Goal: Information Seeking & Learning: Learn about a topic

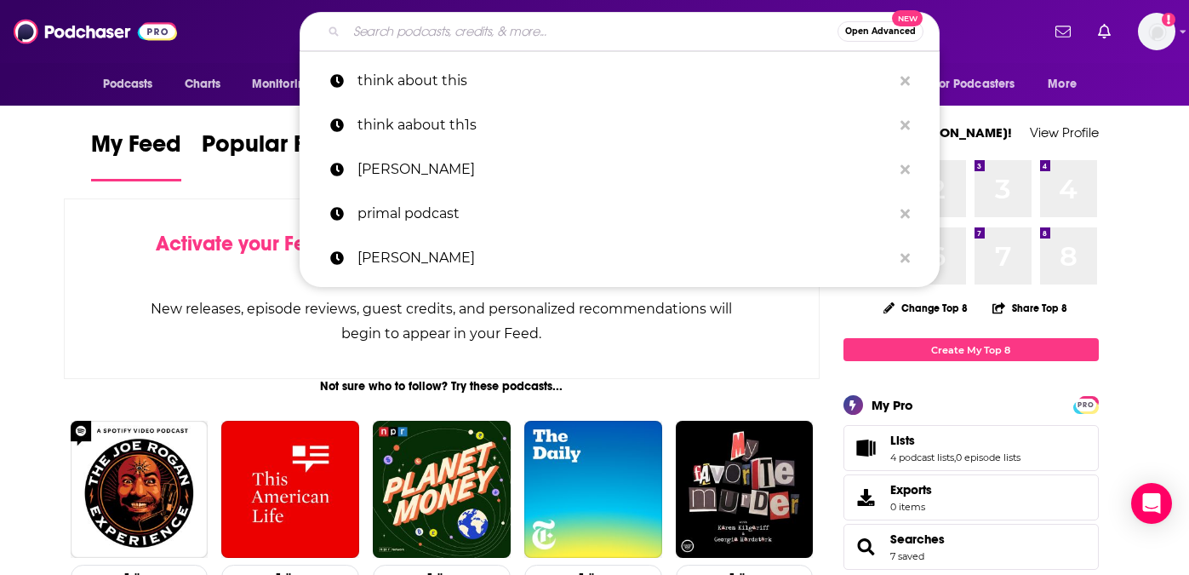
click at [468, 32] on input "Search podcasts, credits, & more..." at bounding box center [591, 31] width 491 height 27
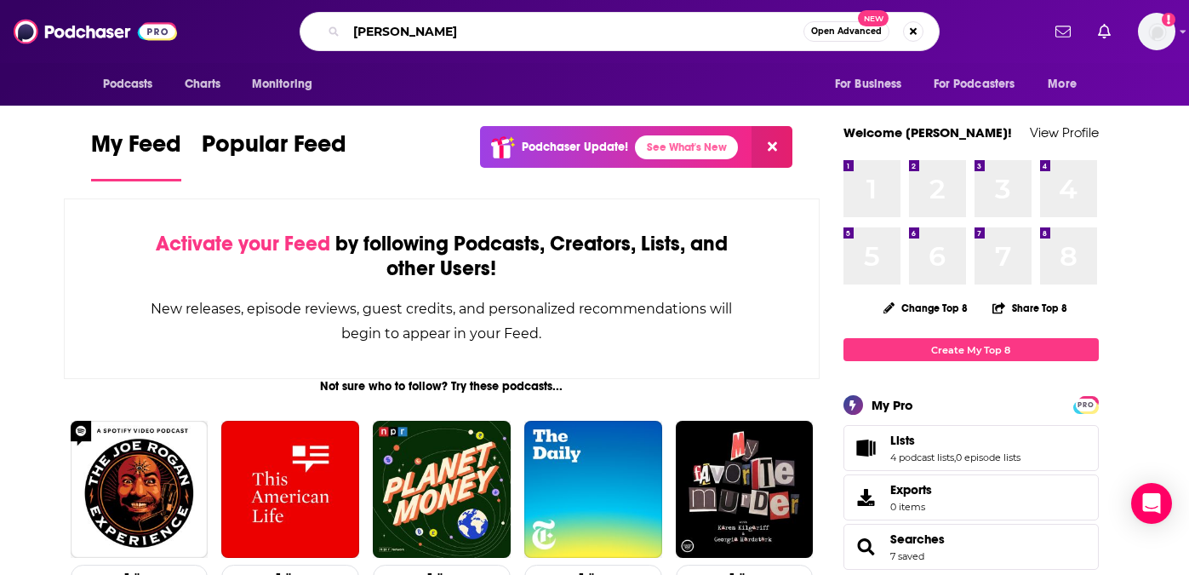
type input "[PERSON_NAME]"
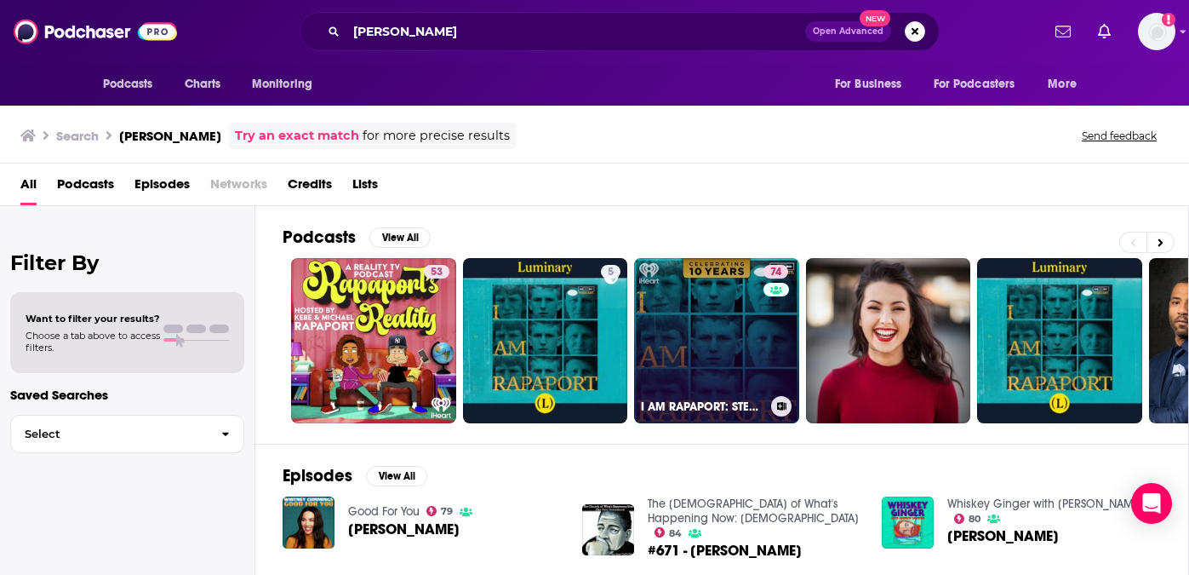
click at [740, 299] on link "74 I AM RAPAPORT: STEREO PODCAST" at bounding box center [716, 340] width 165 height 165
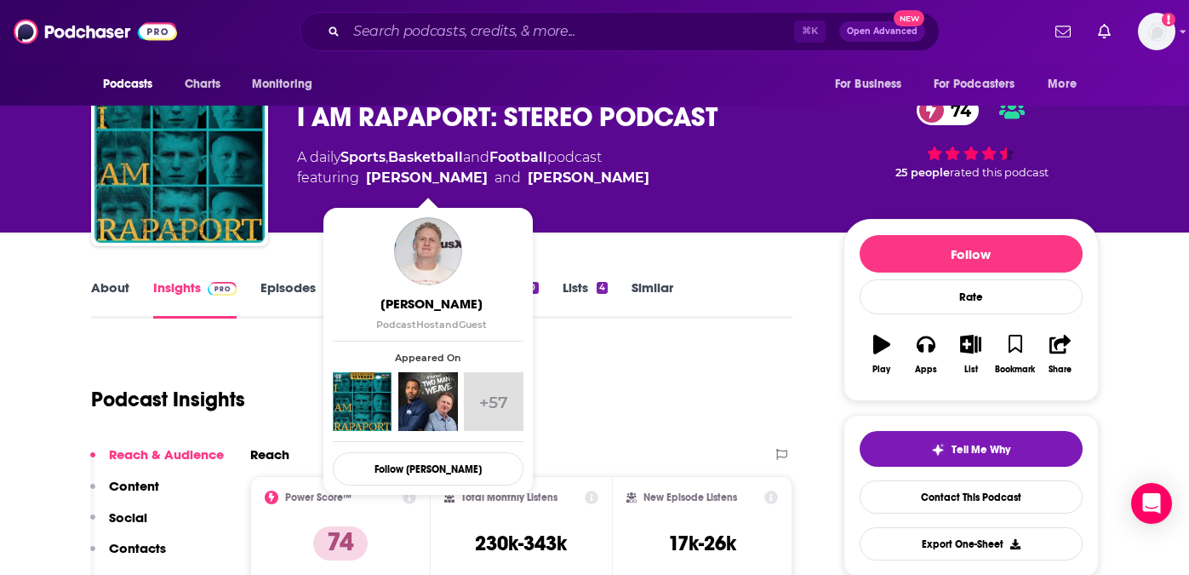
scroll to position [92, 0]
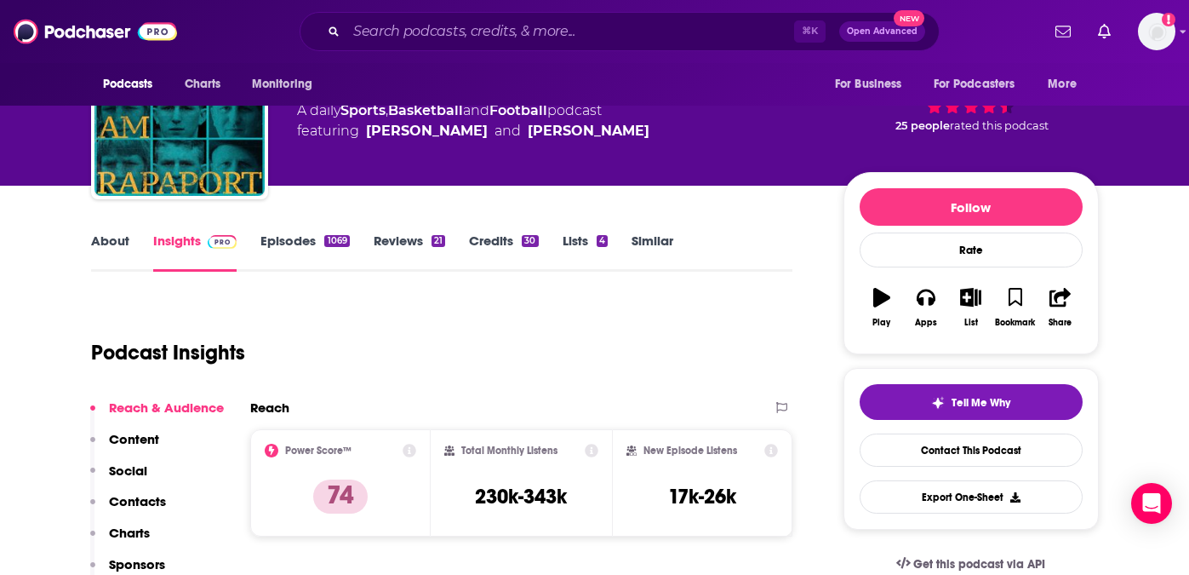
click at [284, 247] on link "Episodes 1069" at bounding box center [304, 251] width 89 height 39
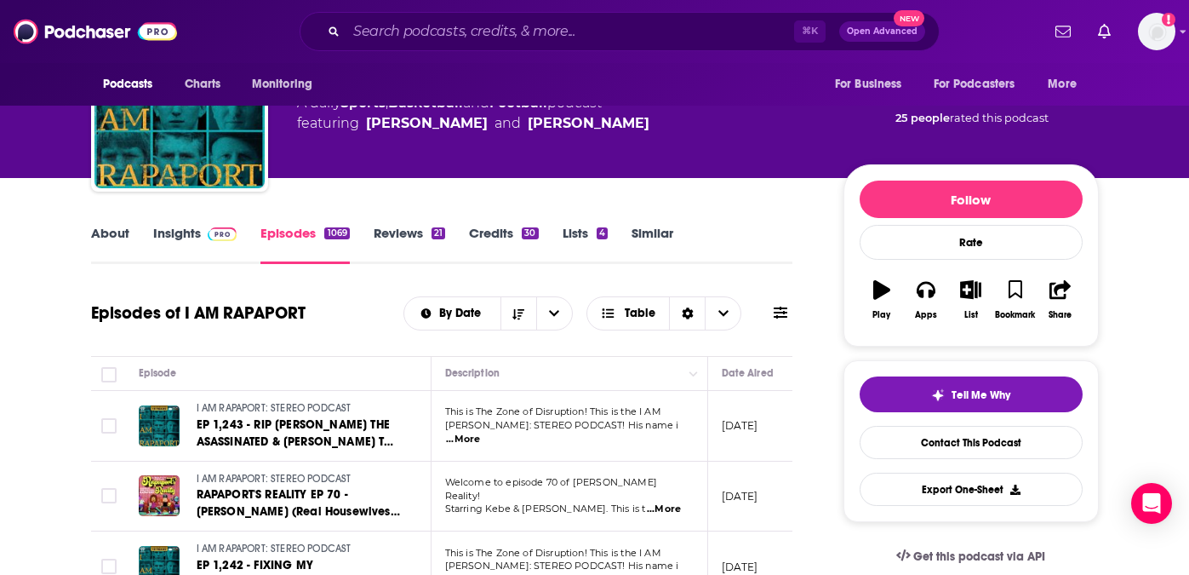
scroll to position [90, 0]
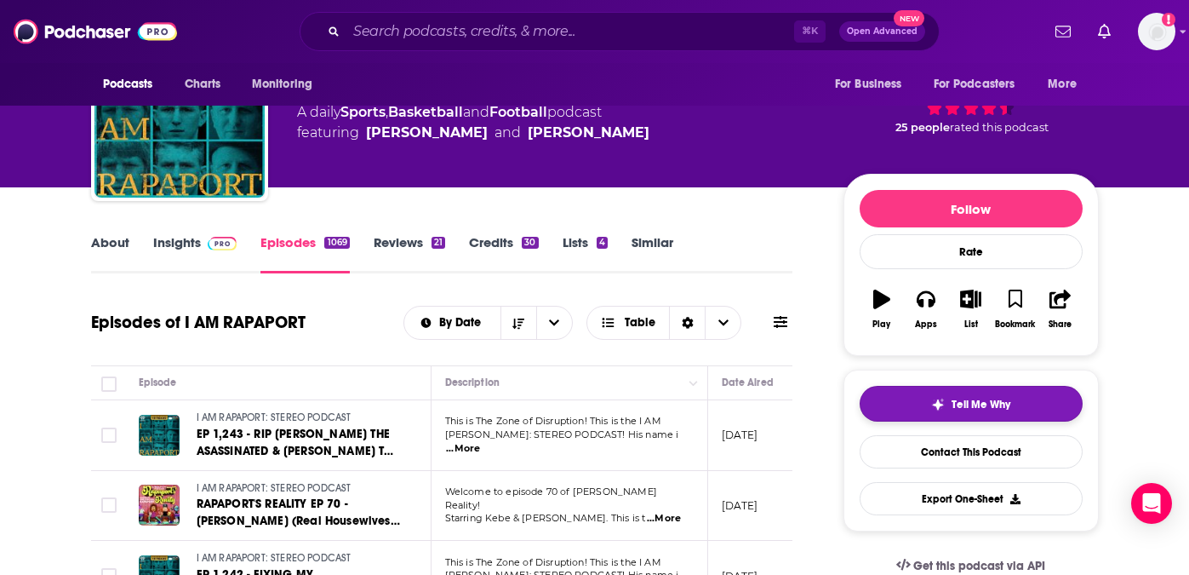
click at [982, 401] on span "Tell Me Why" at bounding box center [981, 404] width 59 height 14
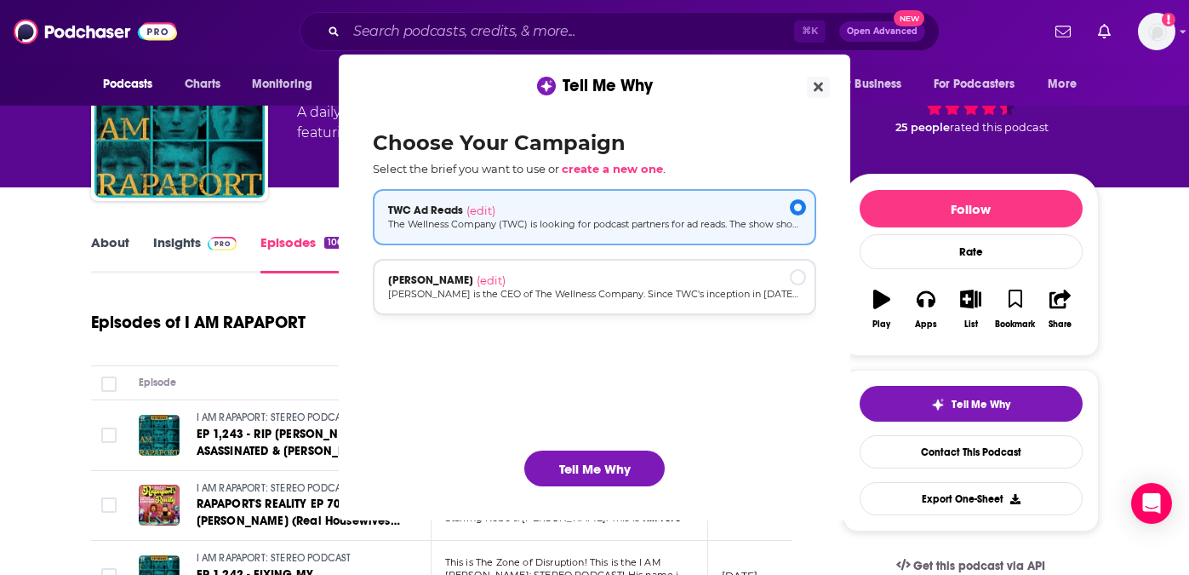
scroll to position [0, 0]
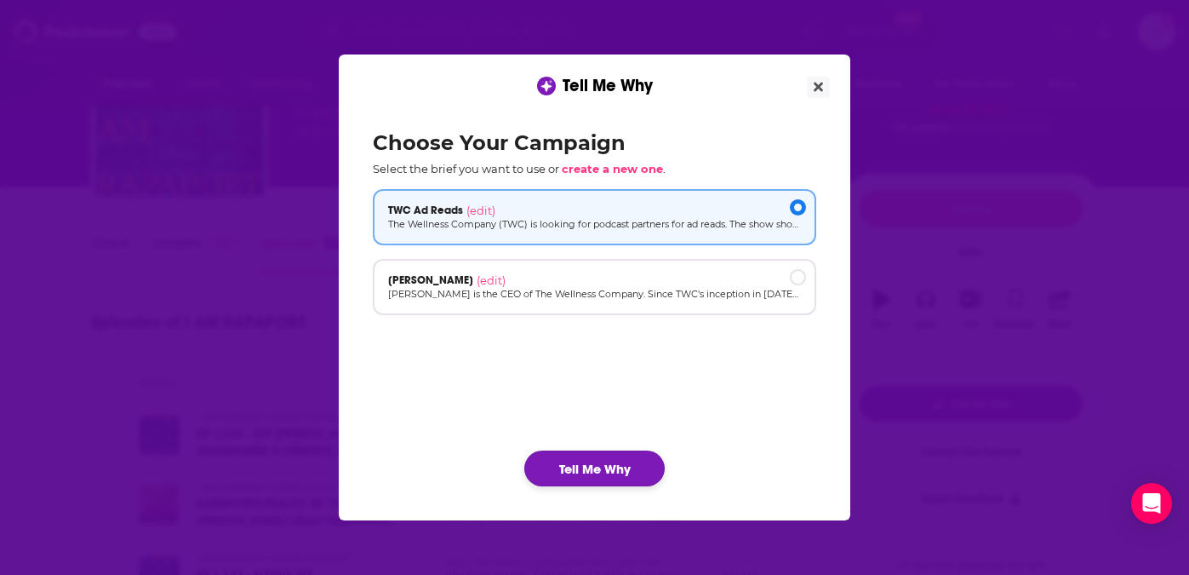
click at [575, 456] on button "Tell Me Why" at bounding box center [594, 468] width 140 height 36
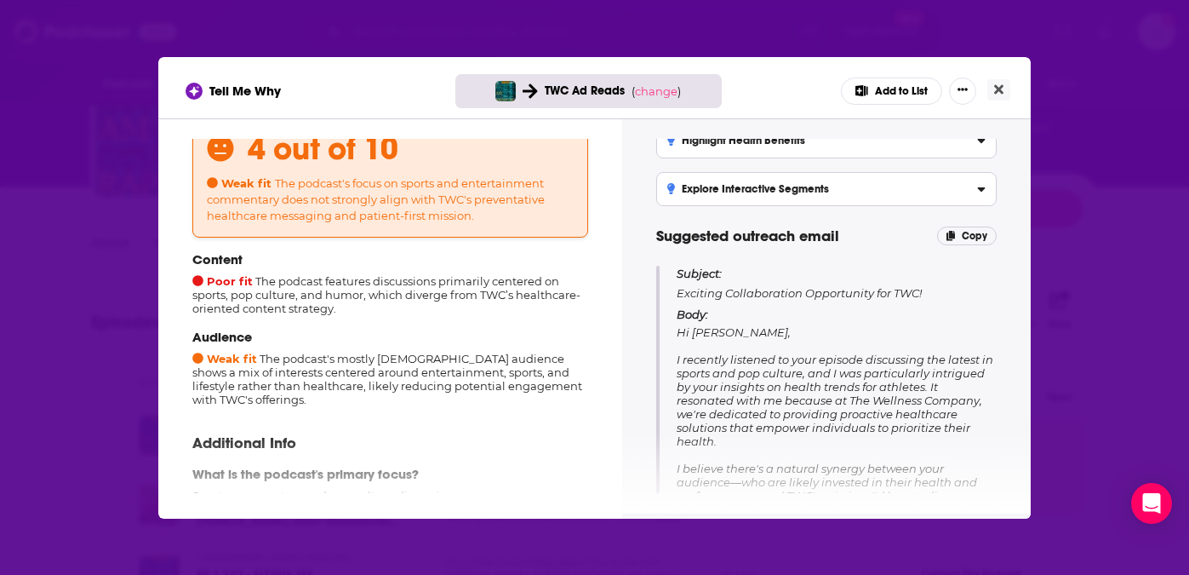
scroll to position [76, 0]
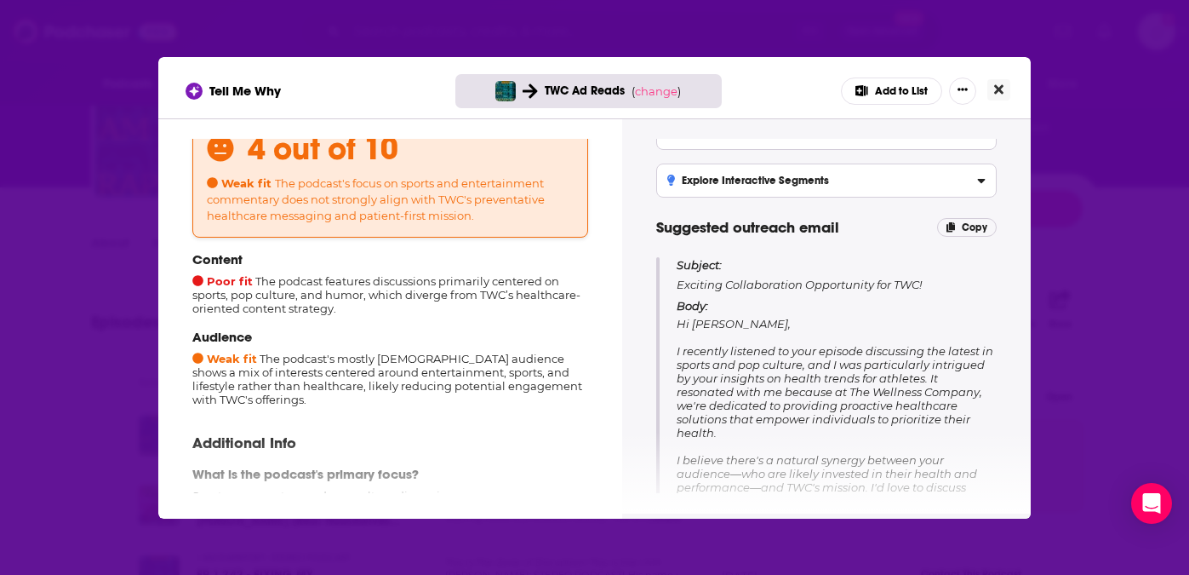
click at [1000, 89] on icon "Close" at bounding box center [998, 88] width 9 height 9
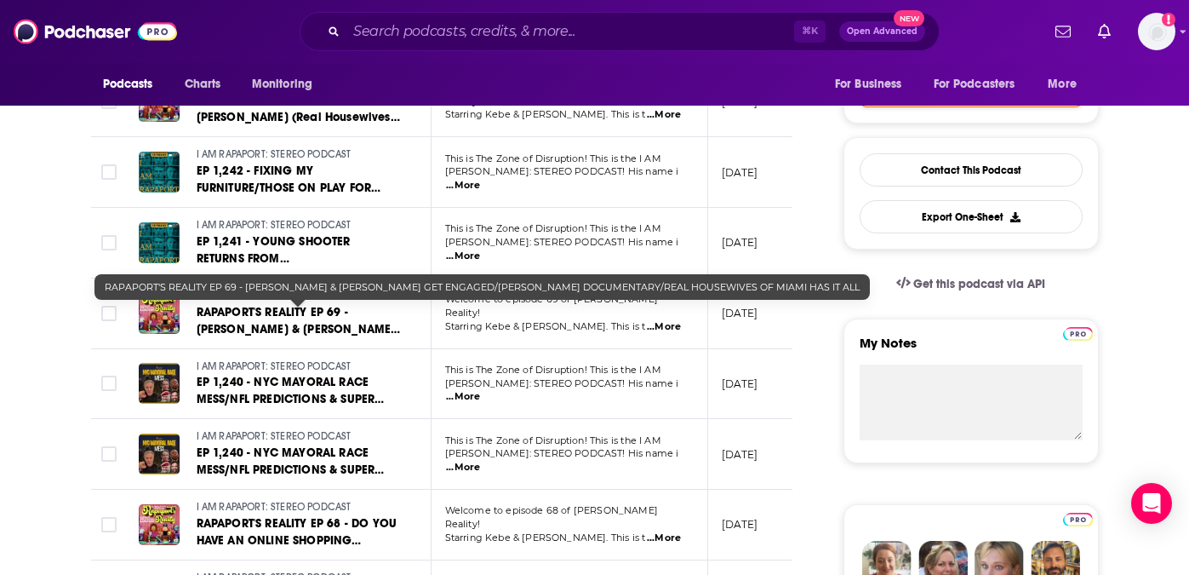
scroll to position [502, 0]
